Goal: Book appointment/travel/reservation

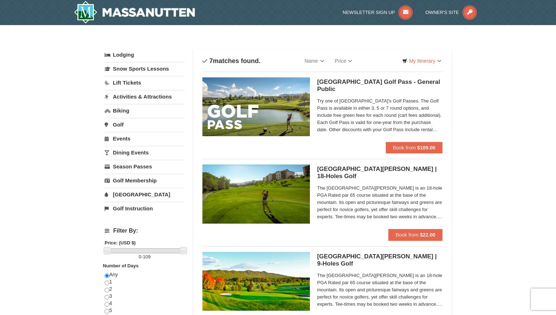
click at [126, 135] on link "Events" at bounding box center [145, 138] width 80 height 13
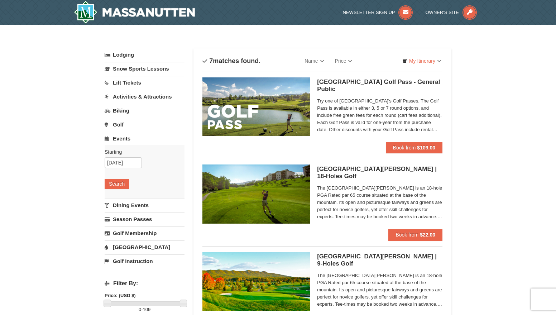
click at [126, 138] on link "Events" at bounding box center [145, 138] width 80 height 13
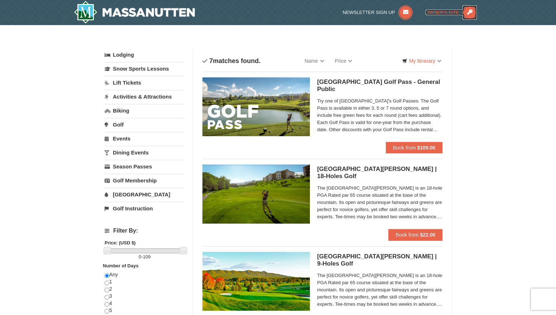
click at [441, 12] on span "Owner's Site" at bounding box center [442, 12] width 34 height 5
click at [121, 139] on link "Events" at bounding box center [145, 138] width 80 height 13
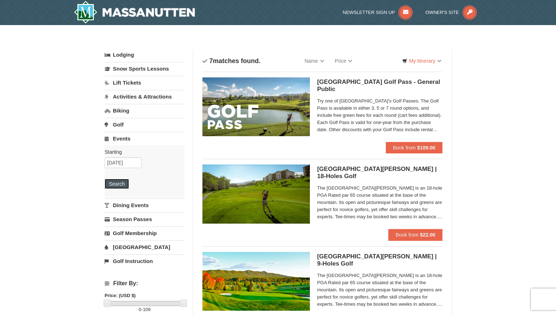
click at [121, 184] on button "Search" at bounding box center [117, 184] width 24 height 10
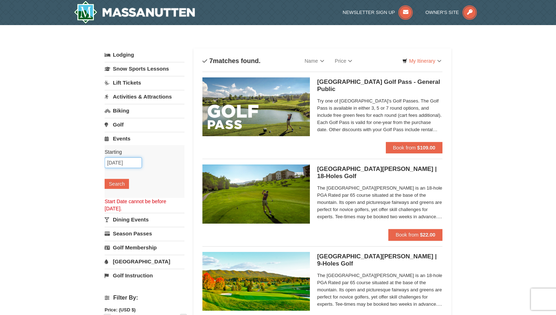
click at [119, 163] on input "[DATE]" at bounding box center [123, 162] width 37 height 11
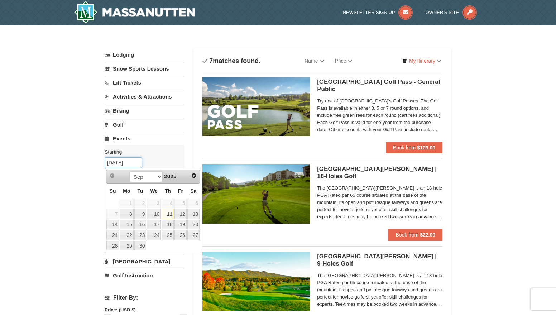
type input "[DATE]"
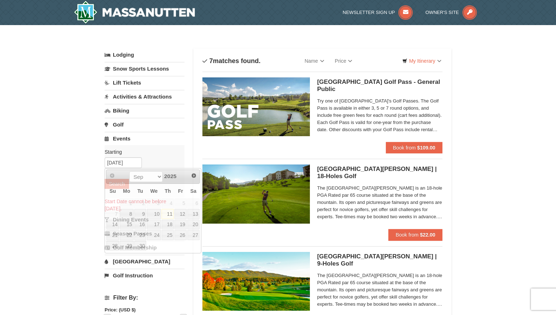
click at [179, 137] on link "Events" at bounding box center [145, 138] width 80 height 13
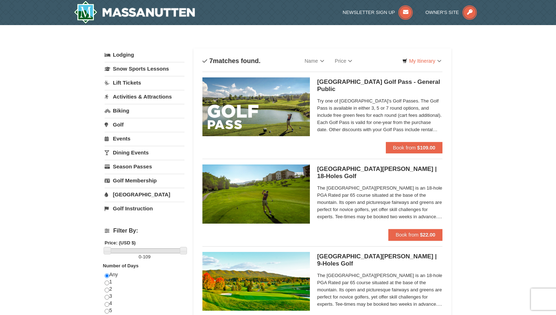
click at [121, 138] on link "Events" at bounding box center [145, 138] width 80 height 13
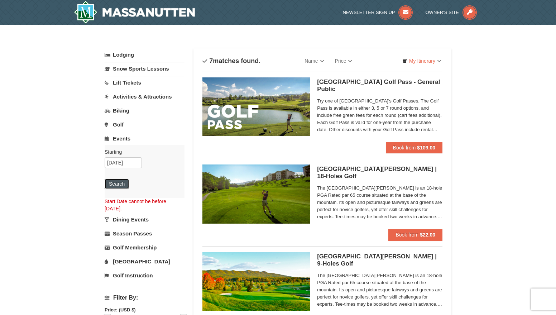
click at [120, 184] on button "Search" at bounding box center [117, 184] width 24 height 10
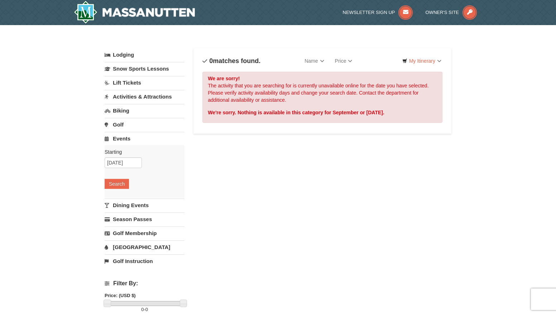
click at [124, 137] on link "Events" at bounding box center [145, 138] width 80 height 13
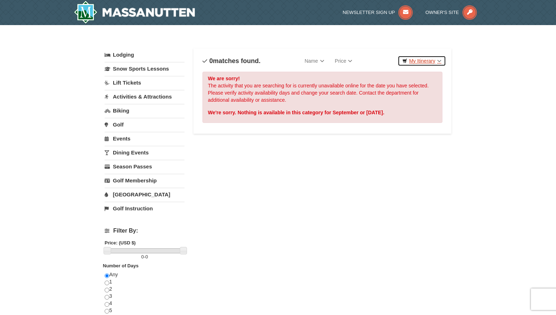
click at [422, 58] on link "My Itinerary" at bounding box center [421, 60] width 48 height 11
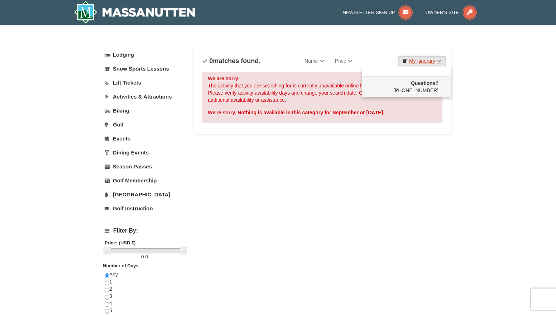
click at [422, 58] on link "My Itinerary" at bounding box center [421, 60] width 48 height 11
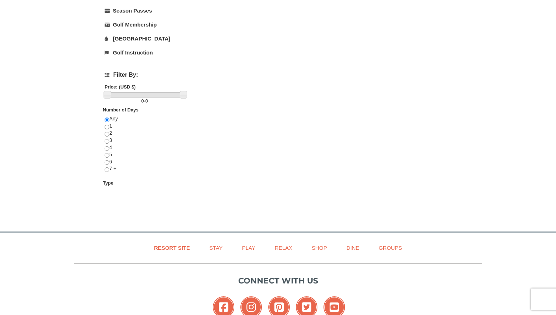
scroll to position [143, 0]
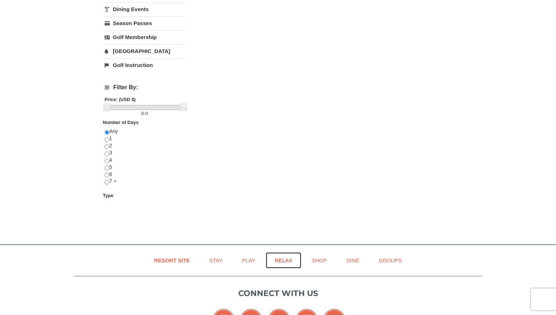
click at [280, 260] on link "Relax" at bounding box center [283, 260] width 35 height 16
